Goal: Complete application form: Complete application form

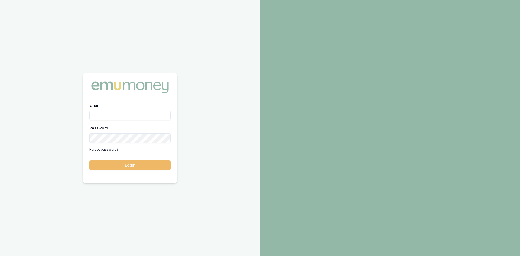
type input "[PERSON_NAME][EMAIL_ADDRESS][PERSON_NAME][DOMAIN_NAME]"
click at [123, 162] on button "Login" at bounding box center [129, 165] width 81 height 10
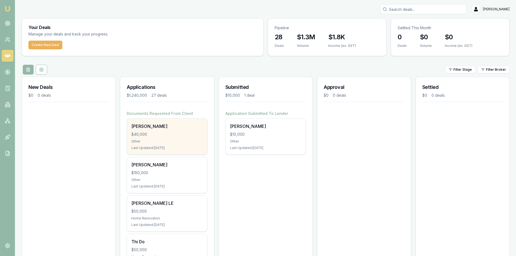
click at [163, 139] on div "thi hoang $40,000 Other Last Updated: 2 days ago" at bounding box center [167, 137] width 80 height 36
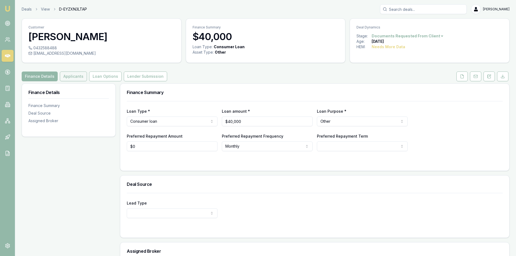
click at [72, 77] on button "Applicants" at bounding box center [73, 77] width 27 height 10
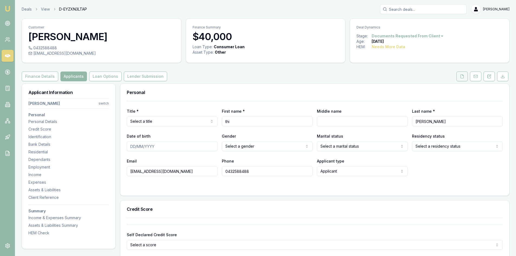
click at [457, 77] on button at bounding box center [461, 77] width 11 height 10
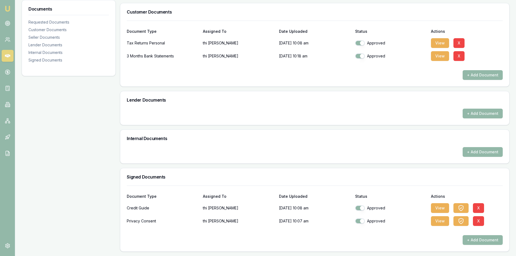
scroll to position [47, 0]
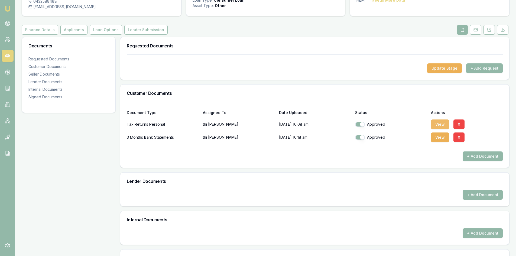
click at [439, 124] on button "View" at bounding box center [440, 124] width 18 height 10
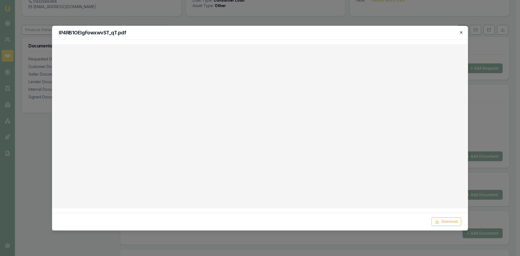
click at [461, 33] on icon "button" at bounding box center [461, 32] width 4 height 4
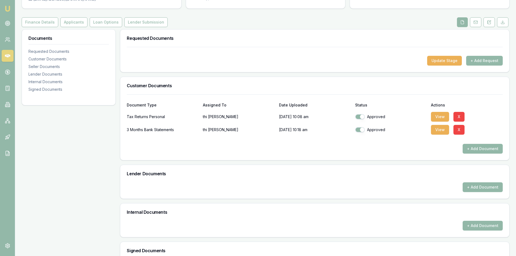
scroll to position [0, 0]
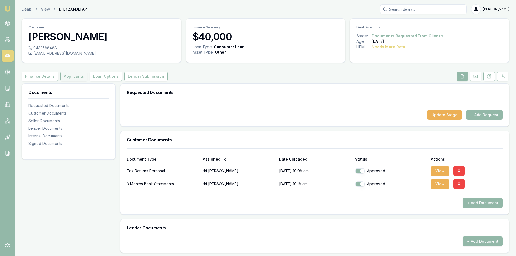
click at [68, 78] on button "Applicants" at bounding box center [73, 77] width 27 height 10
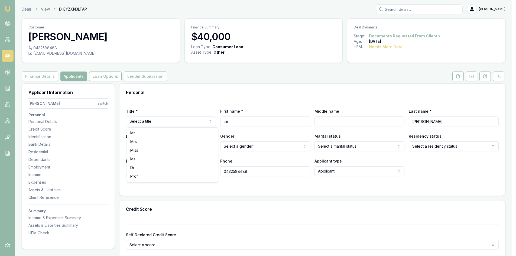
click at [179, 118] on html "Emu Broker Deals View D-EYZXN3LTAP [PERSON_NAME] Toggle Menu Customer [PERSON_N…" at bounding box center [258, 128] width 516 height 256
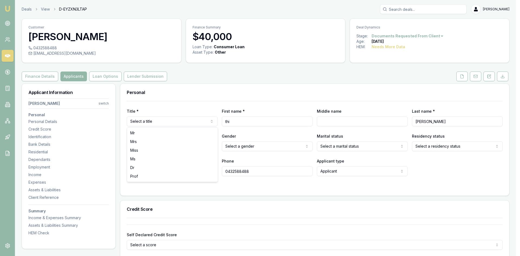
select select "Mrs"
drag, startPoint x: 137, startPoint y: 143, endPoint x: 237, endPoint y: 134, distance: 100.4
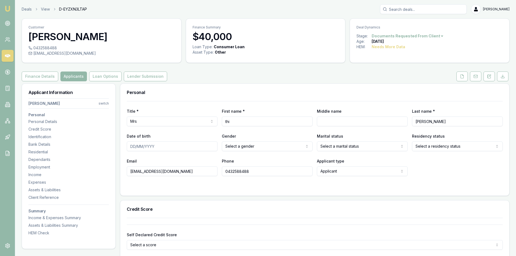
click at [138, 147] on input "Date of birth" at bounding box center [172, 146] width 91 height 10
click at [384, 233] on div "Self Declared Credit Score Select a score Excellent Very good Average Fair Low" at bounding box center [315, 240] width 376 height 18
select select "Mrs"
click at [346, 123] on input "Middle name" at bounding box center [362, 121] width 91 height 10
type input "[PERSON_NAME]"
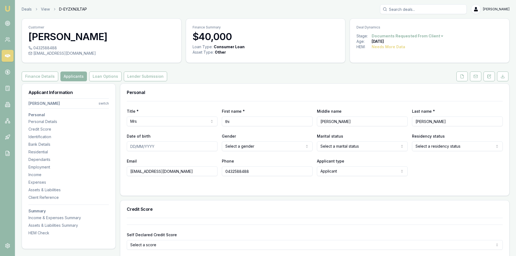
click at [138, 147] on input "Date of birth" at bounding box center [172, 146] width 91 height 10
type input "[DATE]"
click at [260, 147] on html "Emu Broker Deals View D-EYZXN3LTAP [PERSON_NAME] Toggle Menu Customer [PERSON_N…" at bounding box center [258, 128] width 516 height 256
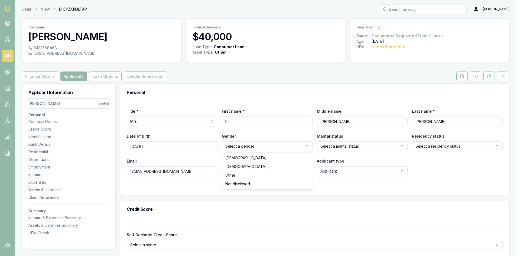
select select "[DEMOGRAPHIC_DATA]"
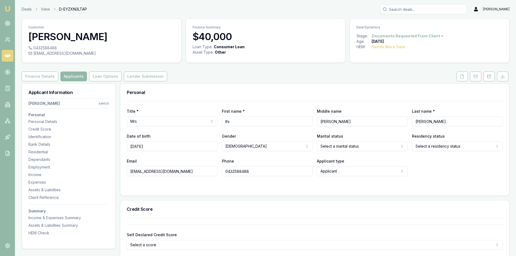
click at [343, 150] on html "Emu Broker Deals View D-EYZXN3LTAP [PERSON_NAME] Toggle Menu Customer [PERSON_N…" at bounding box center [258, 128] width 516 height 256
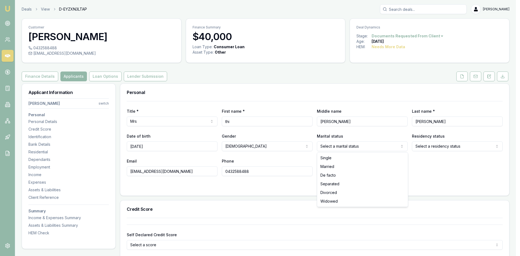
select select "MARRIED"
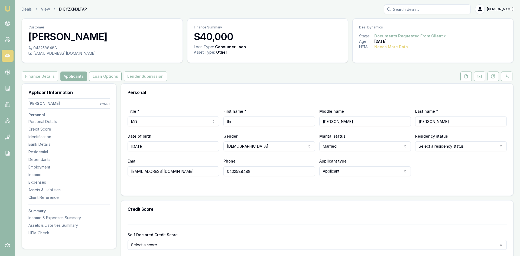
click at [420, 150] on html "Emu Broker Deals View D-EYZXN3LTAP [PERSON_NAME] Toggle Menu Customer [PERSON_N…" at bounding box center [260, 128] width 520 height 256
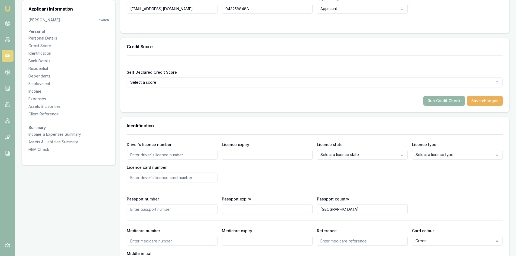
scroll to position [217, 0]
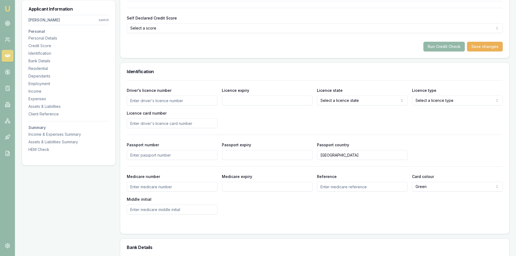
click at [145, 103] on input "Driver's licence number" at bounding box center [172, 101] width 91 height 10
type input "108267699"
click at [245, 99] on input "Licence expiry" at bounding box center [267, 101] width 91 height 10
type input "[DATE]"
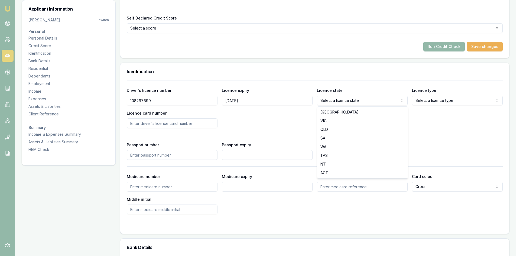
select select "QLD"
drag, startPoint x: 326, startPoint y: 130, endPoint x: 373, endPoint y: 109, distance: 51.7
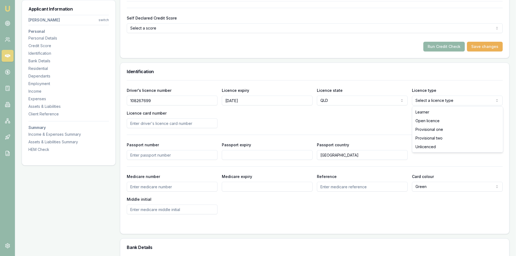
select select "OPEN_LICENCE"
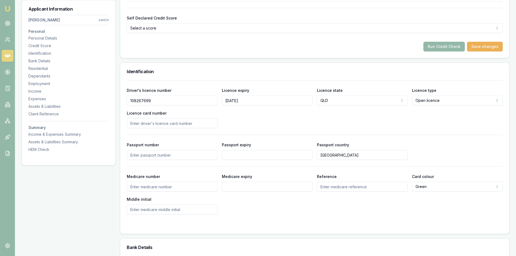
click at [143, 154] on input "Passport number" at bounding box center [172, 155] width 91 height 10
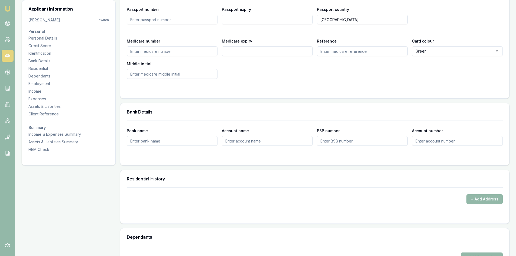
scroll to position [406, 0]
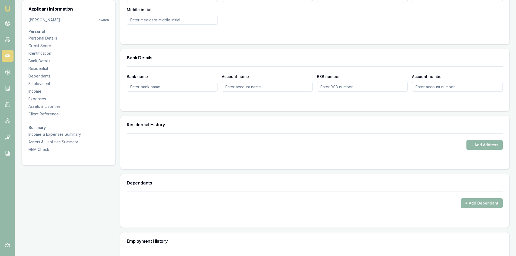
click at [480, 145] on button "+ Add Address" at bounding box center [485, 145] width 36 height 10
click at [190, 172] on div "Personal Title * Mrs Mr Mrs Miss Ms Dr [PERSON_NAME] First name * thi Middle na…" at bounding box center [315, 221] width 390 height 1088
click at [481, 149] on button "+ Add Address" at bounding box center [485, 145] width 36 height 10
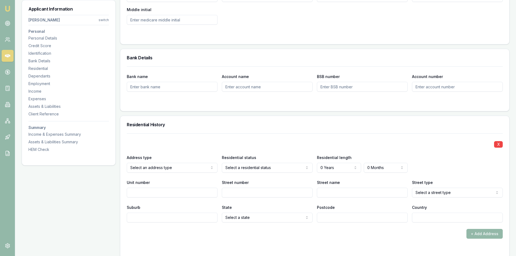
click at [245, 178] on div "X Address type Current Current Previous Residential status Owner with mortgage …" at bounding box center [315, 177] width 376 height 89
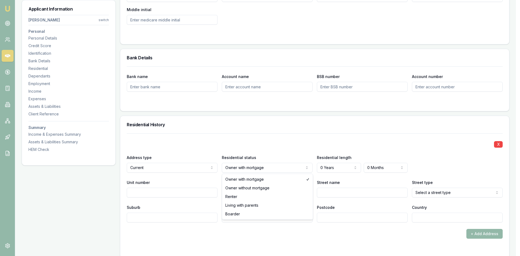
select select "RENTER"
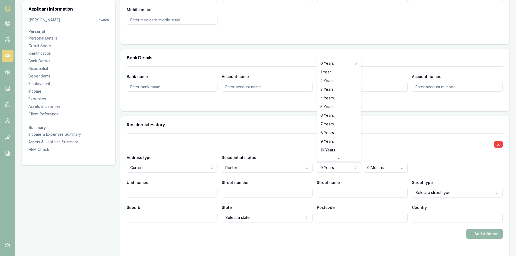
select select "4"
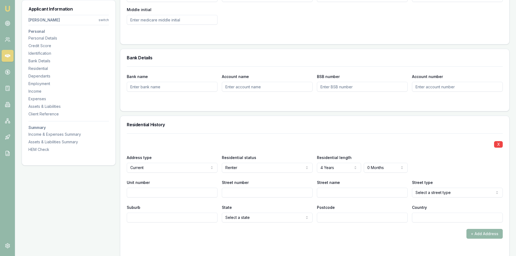
drag, startPoint x: 377, startPoint y: 152, endPoint x: 373, endPoint y: 151, distance: 4.4
click at [376, 151] on div "X Address type Current Current Previous Residential status Renter Owner with mo…" at bounding box center [315, 177] width 376 height 89
click at [246, 194] on input "Street number" at bounding box center [267, 193] width 91 height 10
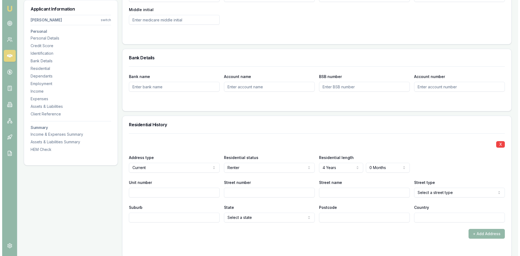
scroll to position [433, 0]
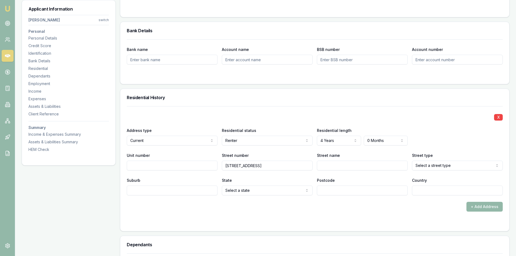
drag, startPoint x: 229, startPoint y: 167, endPoint x: 259, endPoint y: 165, distance: 30.4
click at [259, 165] on input "[STREET_ADDRESS]" at bounding box center [267, 166] width 91 height 10
type input "5"
click at [327, 166] on input "Street name" at bounding box center [362, 166] width 91 height 10
type input "Apollo"
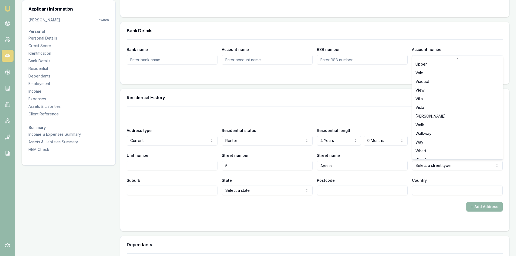
scroll to position [1647, 0]
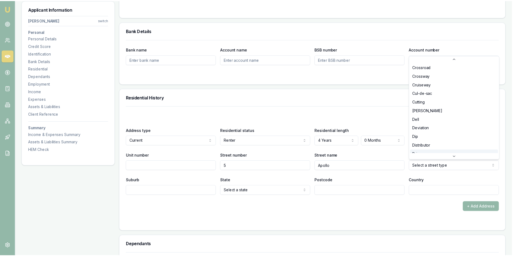
scroll to position [378, 0]
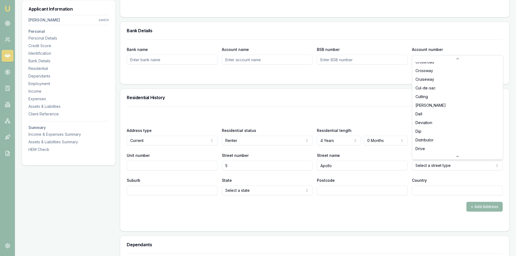
select select "Drive"
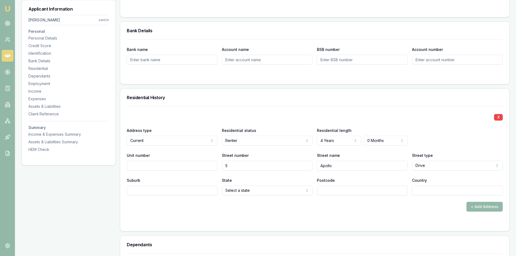
click at [184, 191] on input "Suburb" at bounding box center [172, 191] width 91 height 10
type input "a"
type input "ANDERGROVE"
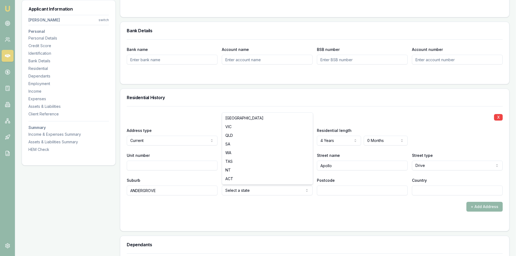
select select "QLD"
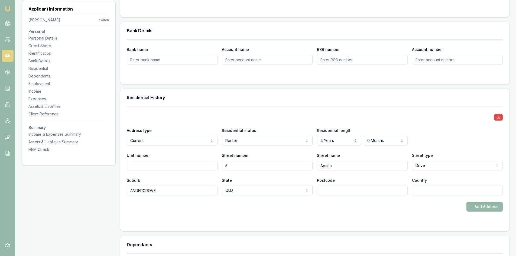
click at [341, 192] on input "Postcode" at bounding box center [362, 191] width 91 height 10
type input "4740"
click at [378, 222] on div at bounding box center [315, 222] width 376 height 4
click at [423, 214] on form "X Address type Current Current Previous Residential status Renter Owner with mo…" at bounding box center [315, 165] width 376 height 118
click at [426, 192] on input "Country" at bounding box center [457, 191] width 91 height 10
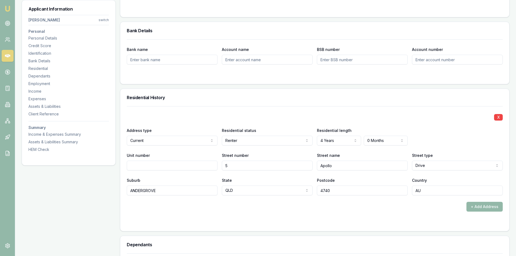
type input "AU"
click at [422, 224] on div at bounding box center [315, 222] width 376 height 4
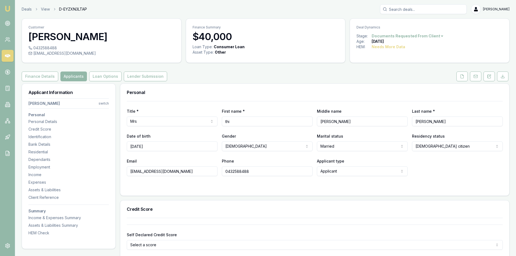
scroll to position [81, 0]
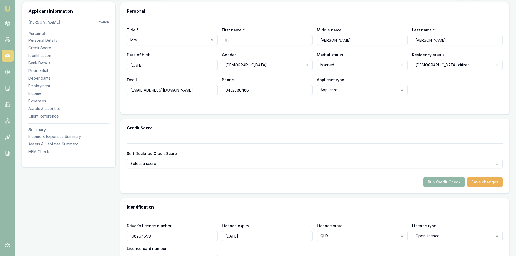
click at [439, 183] on button "Run Credit Check" at bounding box center [443, 182] width 41 height 10
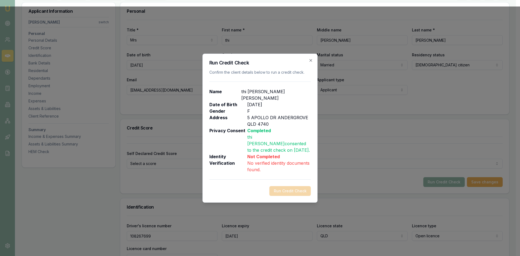
click at [310, 65] on h2 "Run Credit Check" at bounding box center [260, 62] width 102 height 5
click at [309, 63] on icon "button" at bounding box center [311, 60] width 4 height 4
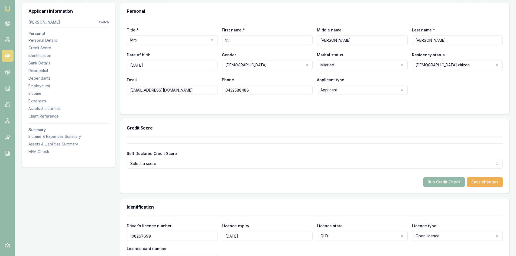
scroll to position [27, 0]
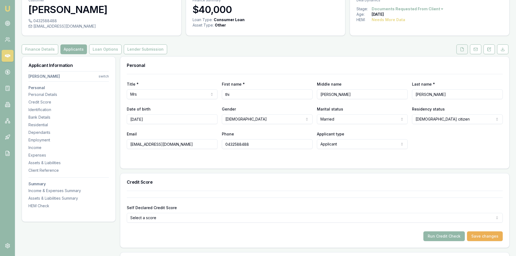
click at [465, 54] on button at bounding box center [461, 49] width 11 height 10
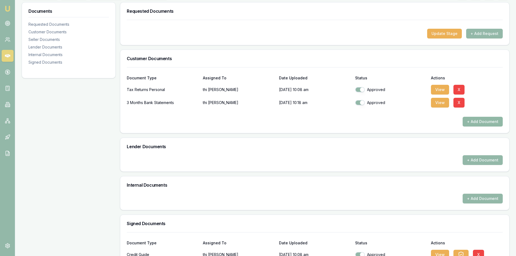
scroll to position [54, 0]
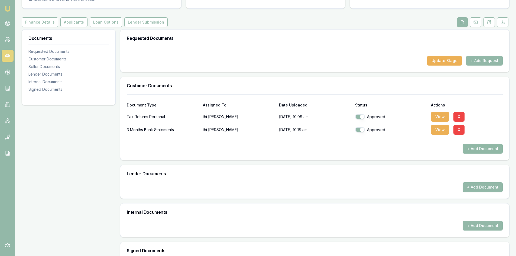
click at [484, 145] on button "+ Add Document" at bounding box center [483, 149] width 40 height 10
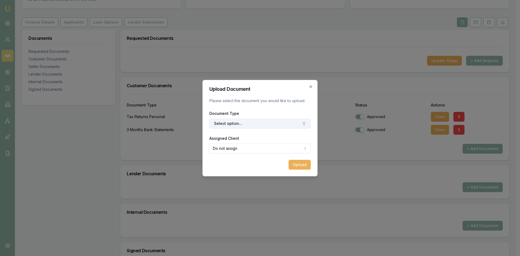
click at [246, 126] on button "Select option..." at bounding box center [260, 124] width 102 height 10
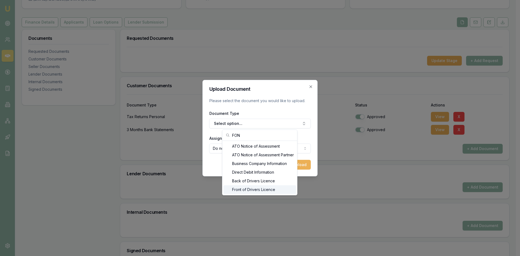
type input "FON"
click at [249, 191] on div "Front of Drivers Licence" at bounding box center [260, 189] width 73 height 9
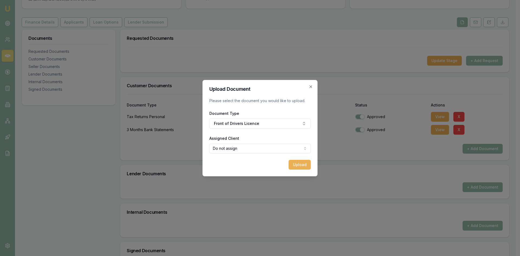
click at [252, 151] on body "Emu Broker Deals View D-EYZXN3LTAP [PERSON_NAME] Toggle Menu Customer [PERSON_N…" at bounding box center [258, 74] width 516 height 256
select select "U-HLMJGE8T9H"
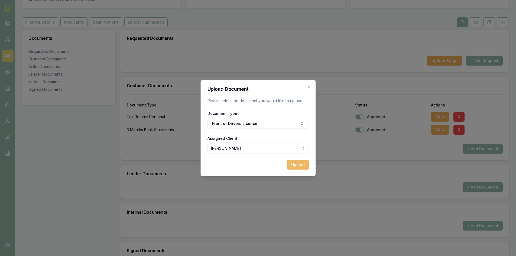
click at [298, 166] on button "Upload" at bounding box center [298, 165] width 22 height 10
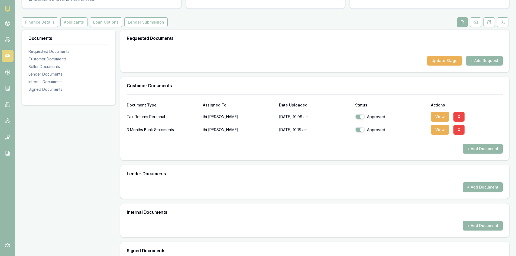
scroll to position [27, 0]
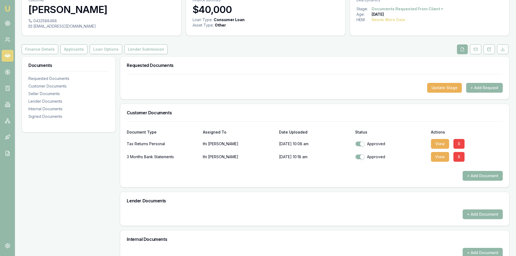
click at [484, 177] on button "+ Add Document" at bounding box center [483, 176] width 40 height 10
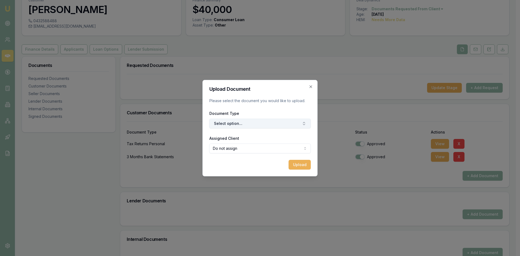
click at [239, 127] on button "Select option..." at bounding box center [260, 124] width 102 height 10
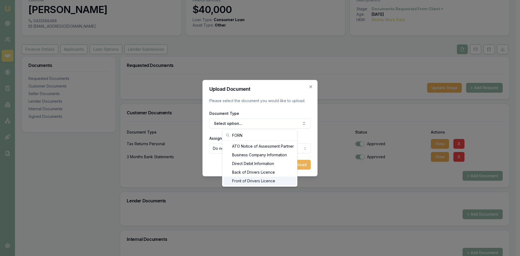
type input "FORN"
click at [241, 184] on div "Front of Drivers Licence" at bounding box center [260, 181] width 73 height 9
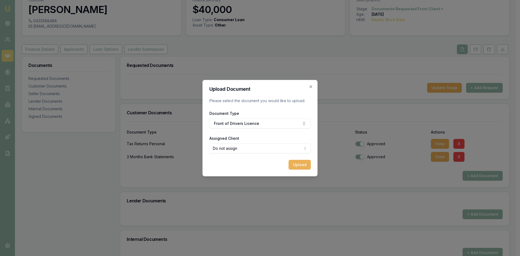
click at [245, 154] on form "Upload Document Please select the document you would like to upload. Document T…" at bounding box center [260, 128] width 102 height 83
click at [245, 151] on body "Emu Broker Deals View D-EYZXN3LTAP [PERSON_NAME] Toggle Menu Customer [PERSON_N…" at bounding box center [258, 101] width 516 height 256
select select "U-HLMJGE8T9H"
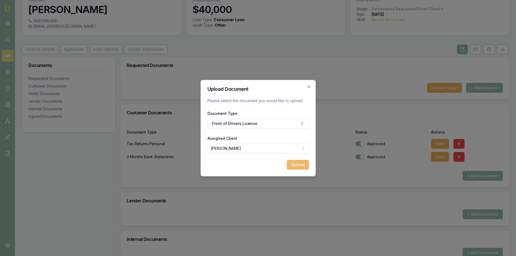
click at [293, 167] on button "Upload" at bounding box center [298, 165] width 22 height 10
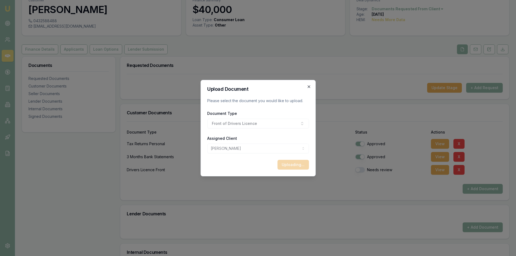
click at [307, 87] on icon "button" at bounding box center [309, 87] width 4 height 4
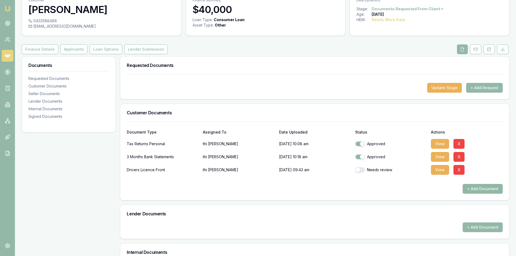
click at [488, 190] on button "+ Add Document" at bounding box center [483, 189] width 40 height 10
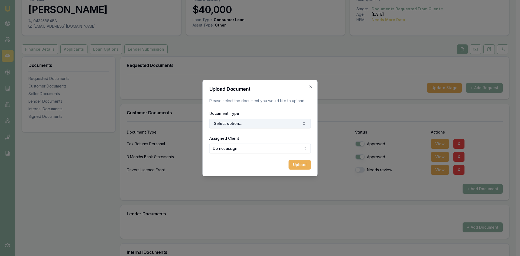
click at [234, 123] on button "Select option..." at bounding box center [260, 124] width 102 height 10
type input "BACK"
click at [245, 147] on div "Back of Drivers Licence" at bounding box center [263, 146] width 68 height 9
click at [251, 152] on body "Emu Broker Deals View D-EYZXN3LTAP [PERSON_NAME] Toggle Menu Customer [PERSON_N…" at bounding box center [258, 101] width 516 height 256
select select "U-HLMJGE8T9H"
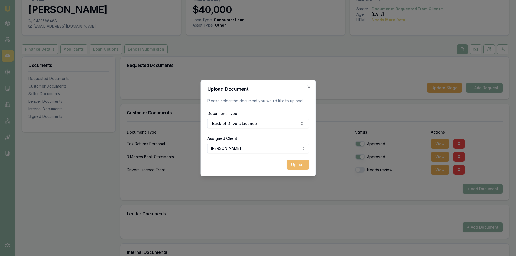
click at [299, 167] on button "Upload" at bounding box center [298, 165] width 22 height 10
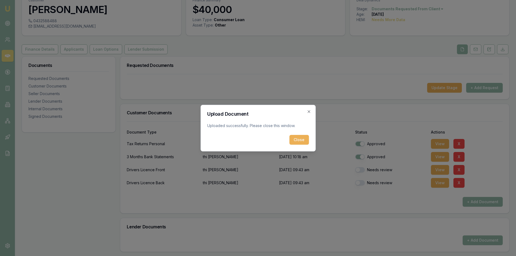
click at [311, 138] on div "Upload Document Uploaded successfully. Please close this window. Close Close" at bounding box center [257, 128] width 115 height 47
click at [297, 139] on button "Close" at bounding box center [299, 140] width 20 height 10
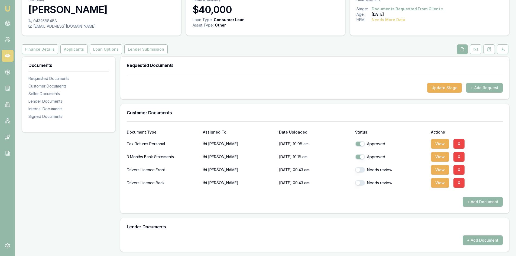
click at [363, 184] on button "button" at bounding box center [360, 182] width 10 height 5
checkbox input "true"
click at [444, 183] on button "View" at bounding box center [440, 183] width 18 height 10
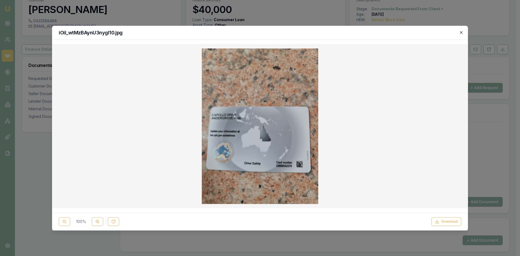
click at [461, 34] on icon "button" at bounding box center [461, 32] width 4 height 4
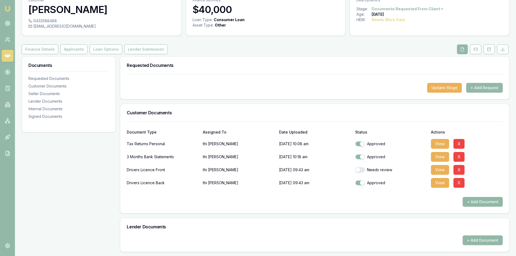
click at [478, 199] on button "+ Add Document" at bounding box center [483, 202] width 40 height 10
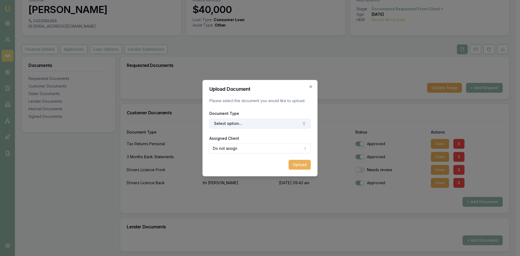
click at [251, 124] on button "Select option..." at bounding box center [260, 124] width 102 height 10
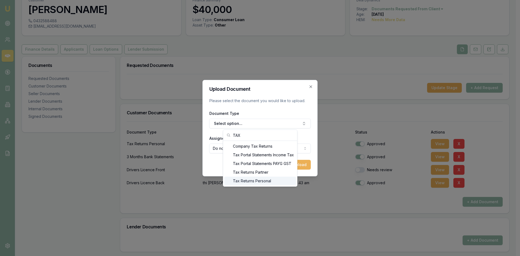
type input "TAX"
click at [259, 180] on div "Tax Returns Personal" at bounding box center [260, 181] width 72 height 9
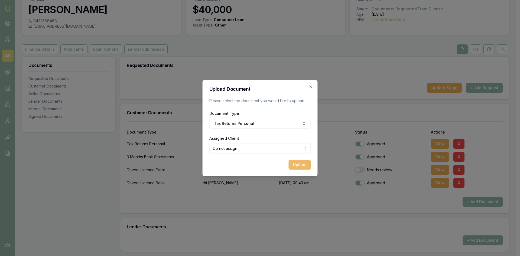
click at [302, 166] on button "Upload" at bounding box center [300, 165] width 22 height 10
click at [311, 88] on icon "button" at bounding box center [311, 87] width 4 height 4
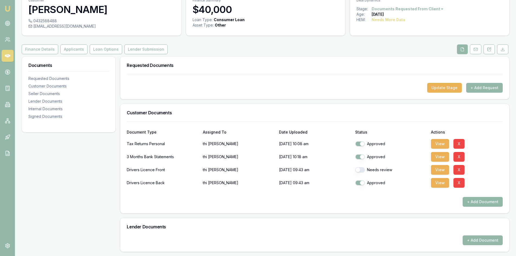
click at [489, 204] on button "+ Add Document" at bounding box center [483, 202] width 40 height 10
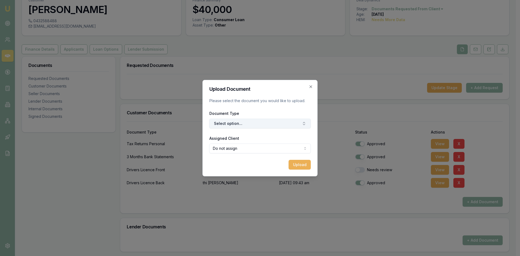
click at [222, 125] on button "Select option..." at bounding box center [260, 124] width 102 height 10
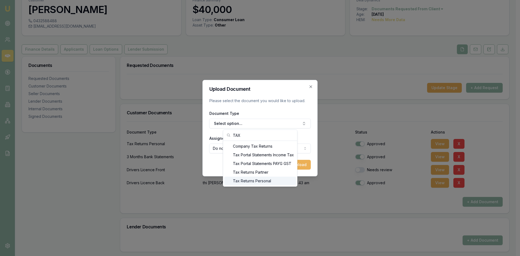
type input "TAX"
click at [257, 182] on div "Tax Returns Personal" at bounding box center [260, 181] width 72 height 9
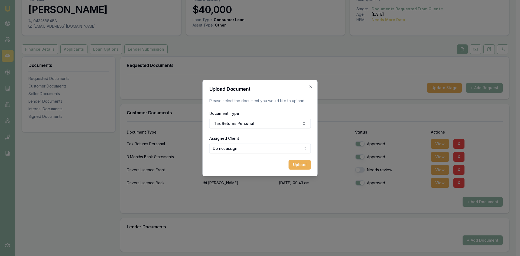
click at [250, 153] on body "Emu Broker Deals View D-EYZXN3LTAP [PERSON_NAME] Toggle Menu Customer [PERSON_N…" at bounding box center [258, 101] width 516 height 256
select select "U-HLMJGE8T9H"
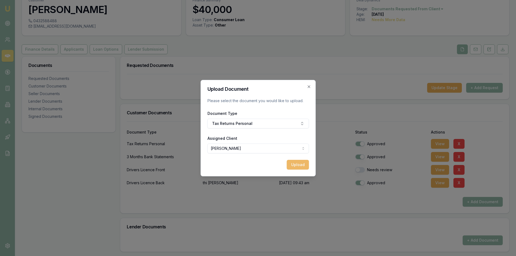
click at [291, 167] on button "Upload" at bounding box center [298, 165] width 22 height 10
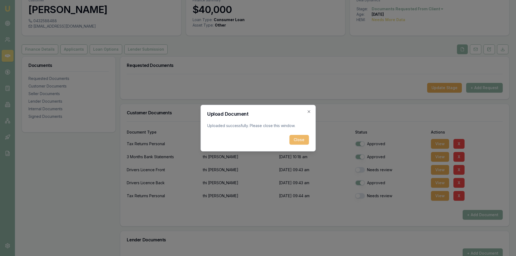
click at [301, 138] on button "Close" at bounding box center [299, 140] width 20 height 10
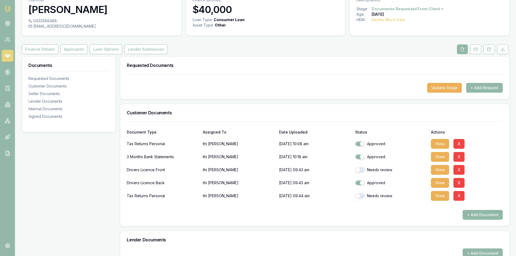
click at [490, 214] on button "+ Add Document" at bounding box center [483, 215] width 40 height 10
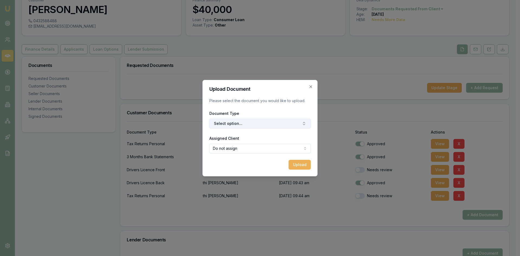
click at [238, 122] on button "Select option..." at bounding box center [260, 124] width 102 height 10
type input "MEDI"
click at [254, 148] on div "Medicare Card" at bounding box center [263, 146] width 68 height 9
click at [241, 150] on body "Emu Broker Deals View D-EYZXN3LTAP [PERSON_NAME] Toggle Menu Customer [PERSON_N…" at bounding box center [258, 101] width 516 height 256
select select "U-HLMJGE8T9H"
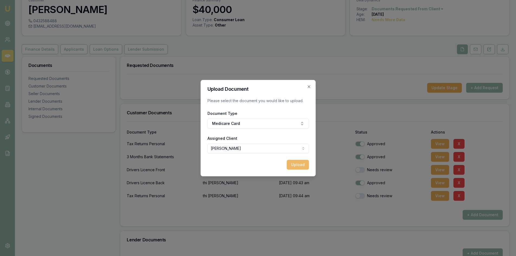
click at [290, 167] on button "Upload" at bounding box center [298, 165] width 22 height 10
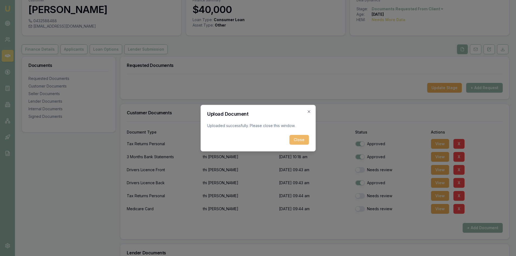
click at [300, 141] on button "Close" at bounding box center [299, 140] width 20 height 10
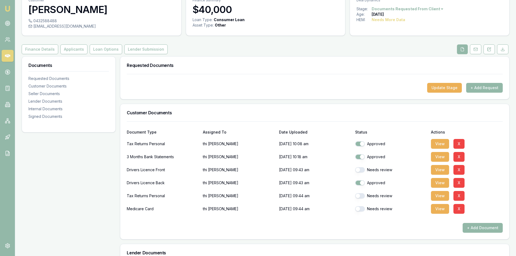
click at [358, 169] on button "button" at bounding box center [360, 169] width 10 height 5
checkbox input "true"
click at [363, 196] on button "button" at bounding box center [360, 195] width 10 height 5
checkbox input "true"
click at [360, 211] on button "button" at bounding box center [360, 208] width 10 height 5
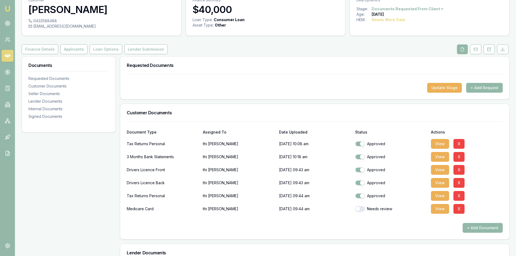
checkbox input "true"
click at [307, 239] on div "Requested Documents Update Stage + Add Request Customer Documents Document Type…" at bounding box center [315, 230] width 390 height 348
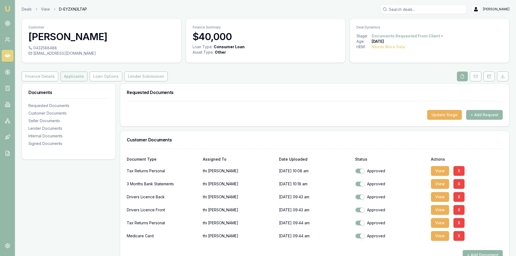
click at [67, 76] on button "Applicants" at bounding box center [73, 77] width 27 height 10
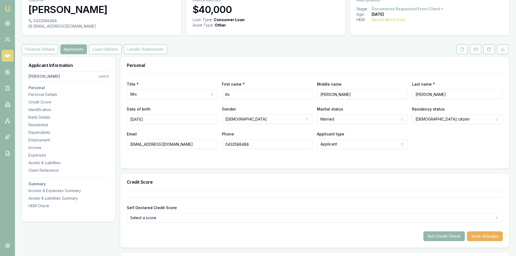
scroll to position [54, 0]
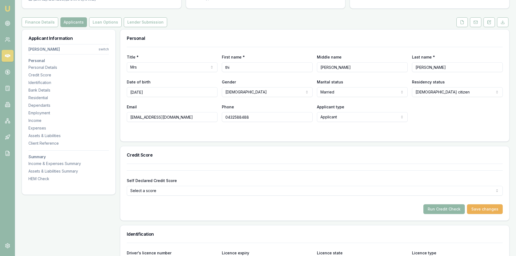
click at [449, 211] on button "Run Credit Check" at bounding box center [443, 209] width 41 height 10
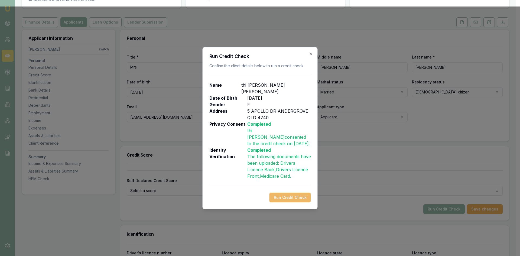
click at [283, 193] on button "Run Credit Check" at bounding box center [290, 198] width 41 height 10
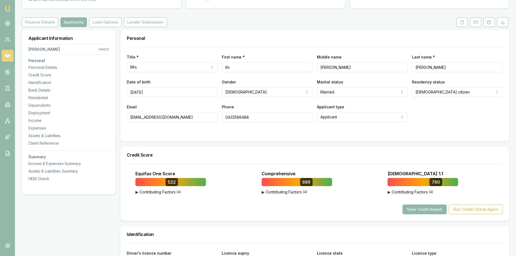
click at [423, 210] on button "View Credit Report" at bounding box center [425, 210] width 44 height 10
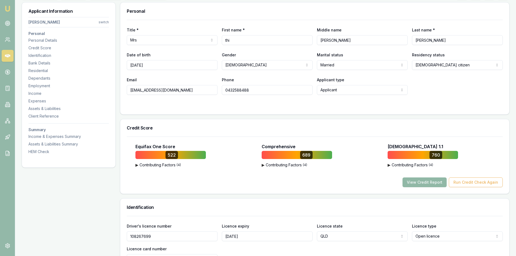
click at [422, 184] on button "View Credit Report" at bounding box center [425, 182] width 44 height 10
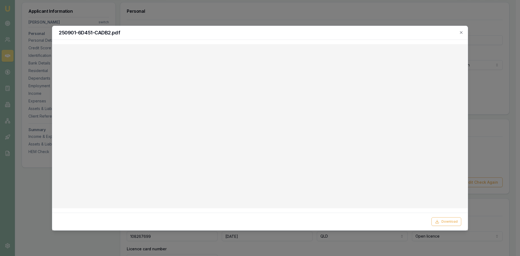
click at [465, 33] on div "250901-6D451-CADB2.pdf" at bounding box center [260, 33] width 416 height 14
click at [461, 33] on icon "button" at bounding box center [461, 32] width 4 height 4
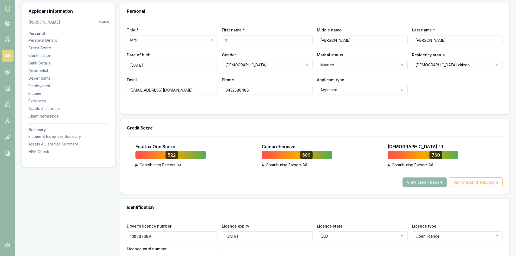
scroll to position [0, 0]
